Goal: Task Accomplishment & Management: Use online tool/utility

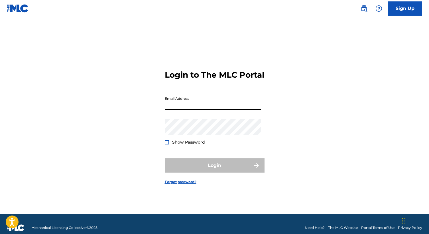
click at [202, 107] on input "Email Address" at bounding box center [213, 102] width 96 height 16
click at [190, 110] on input "Email Address" at bounding box center [213, 102] width 96 height 16
type input "[EMAIL_ADDRESS][DOMAIN_NAME]"
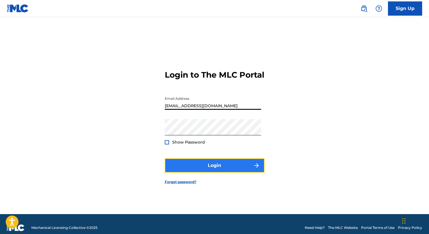
click at [229, 168] on button "Login" at bounding box center [215, 166] width 100 height 14
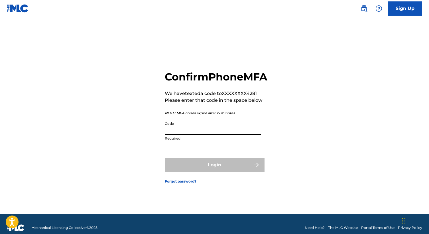
click at [198, 135] on input "Code" at bounding box center [213, 127] width 96 height 16
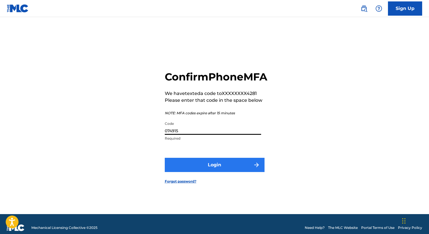
type input "074915"
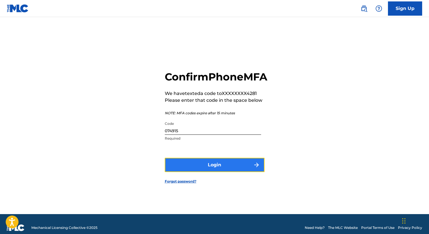
click at [224, 172] on button "Login" at bounding box center [215, 165] width 100 height 14
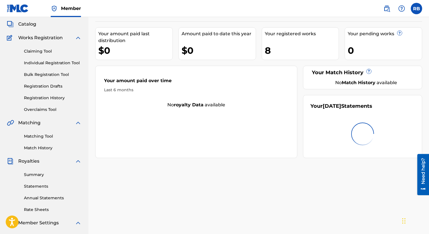
scroll to position [33, 0]
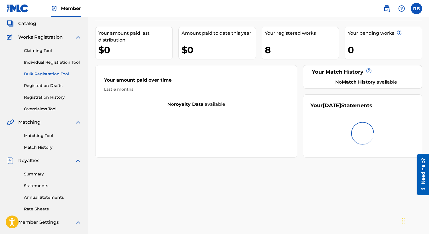
click at [47, 74] on link "Bulk Registration Tool" at bounding box center [53, 74] width 58 height 6
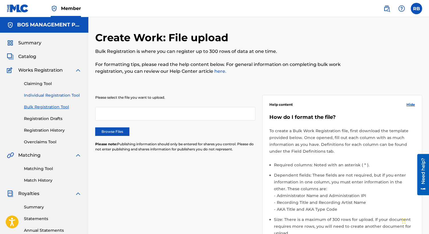
click at [43, 96] on link "Individual Registration Tool" at bounding box center [53, 96] width 58 height 6
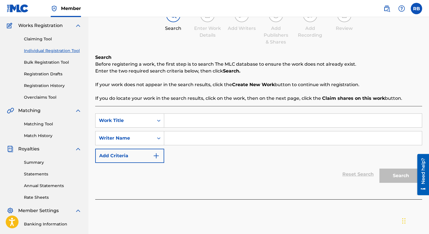
scroll to position [50, 0]
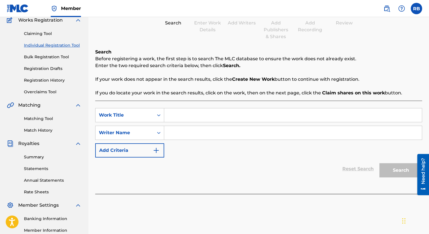
click at [189, 115] on input "Search Form" at bounding box center [293, 116] width 258 height 14
click at [193, 135] on input "Search Form" at bounding box center [293, 133] width 258 height 14
click at [186, 116] on input "Search Form" at bounding box center [293, 116] width 258 height 14
click at [141, 137] on div "Writer Name" at bounding box center [124, 133] width 58 height 11
click at [195, 134] on input "Search Form" at bounding box center [293, 133] width 258 height 14
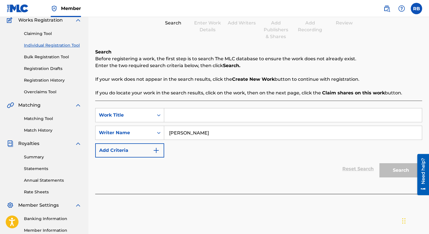
type input "kat hamilton"
click at [400, 170] on div "Search" at bounding box center [399, 169] width 46 height 23
drag, startPoint x: 400, startPoint y: 170, endPoint x: 281, endPoint y: 142, distance: 122.1
click at [282, 144] on form "SearchWithCriteria18602624-1504-4c3b-b93b-5c0ed2a2c7dd Work Title SearchWithCri…" at bounding box center [258, 144] width 327 height 72
click at [266, 115] on input "Search Form" at bounding box center [293, 116] width 258 height 14
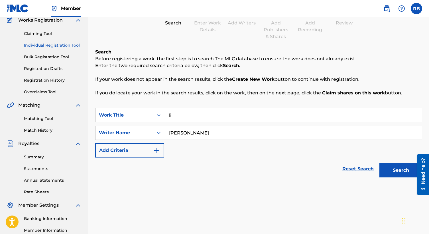
type input "l"
type input "shitty car"
click at [387, 170] on button "Search" at bounding box center [400, 171] width 43 height 14
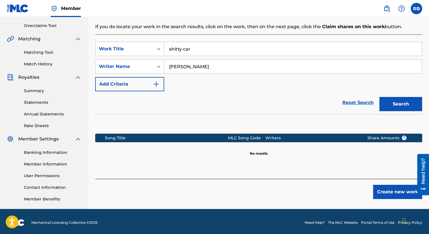
scroll to position [119, 0]
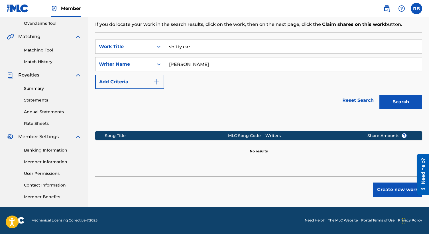
click at [230, 64] on input "kat hamilton" at bounding box center [293, 65] width 258 height 14
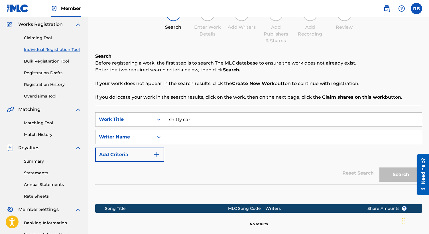
scroll to position [0, 0]
